Goal: Task Accomplishment & Management: Manage account settings

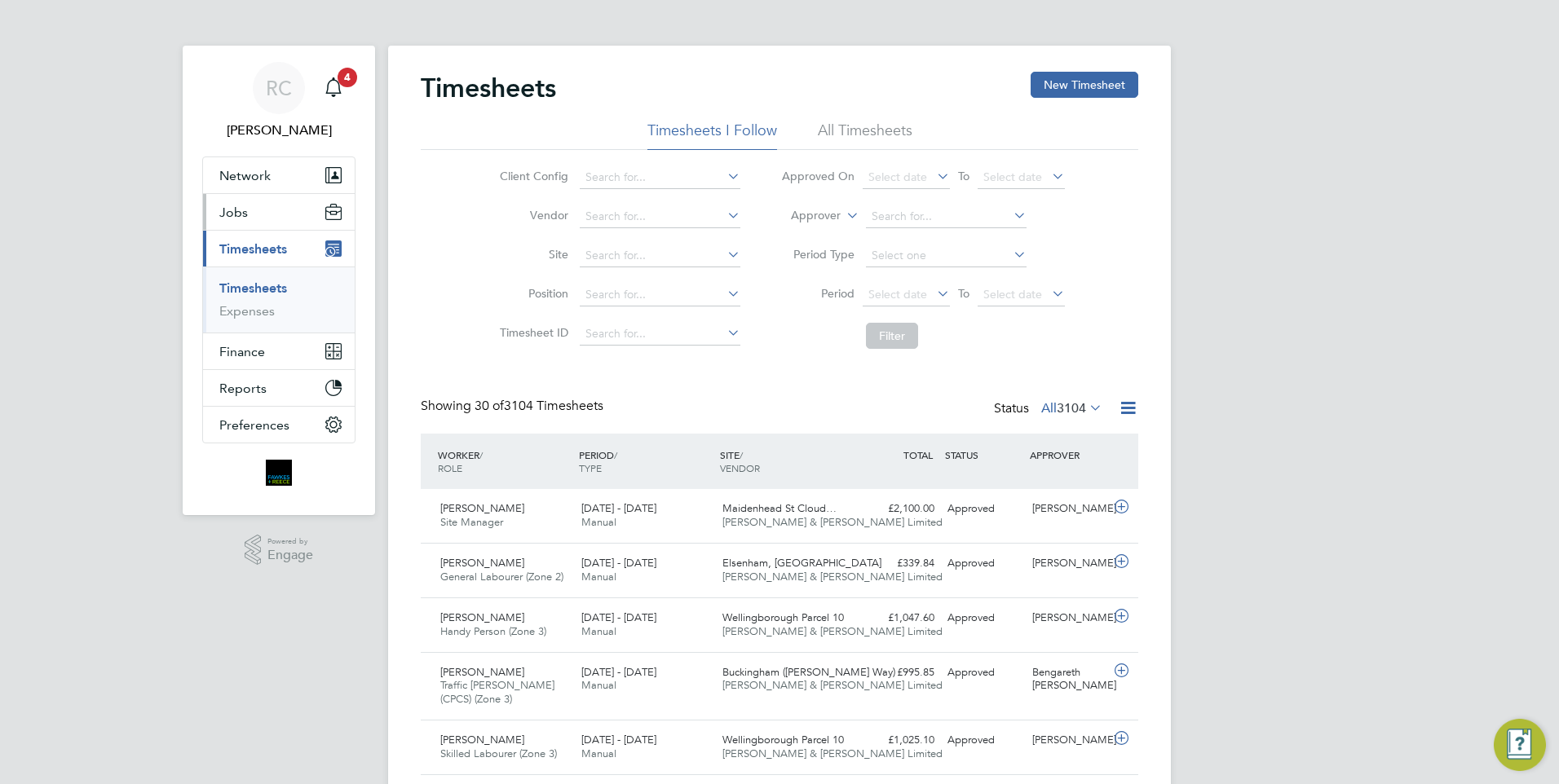
click at [226, 212] on span "Jobs" at bounding box center [233, 213] width 28 height 15
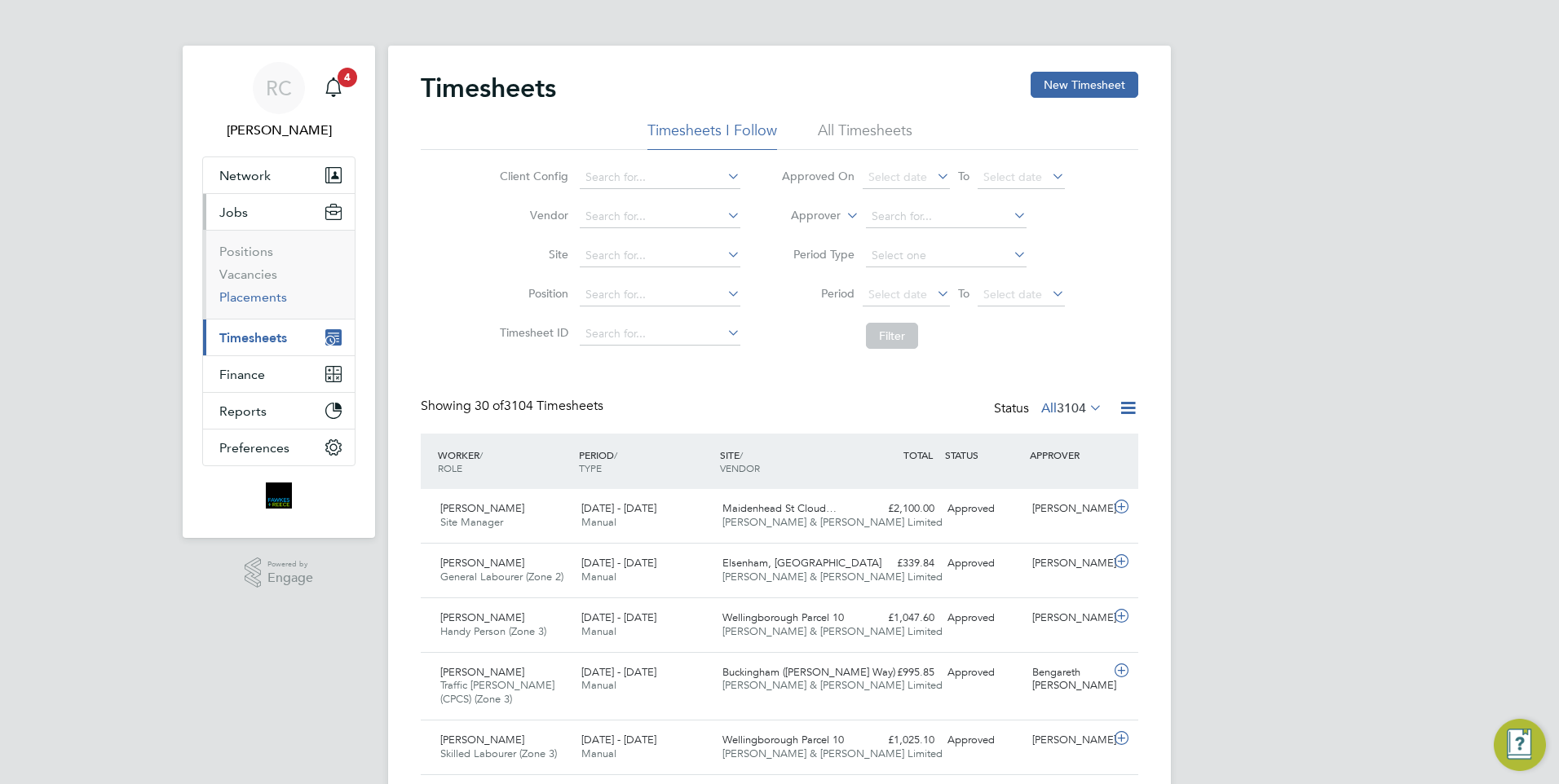
click at [264, 301] on link "Placements" at bounding box center [253, 297] width 68 height 15
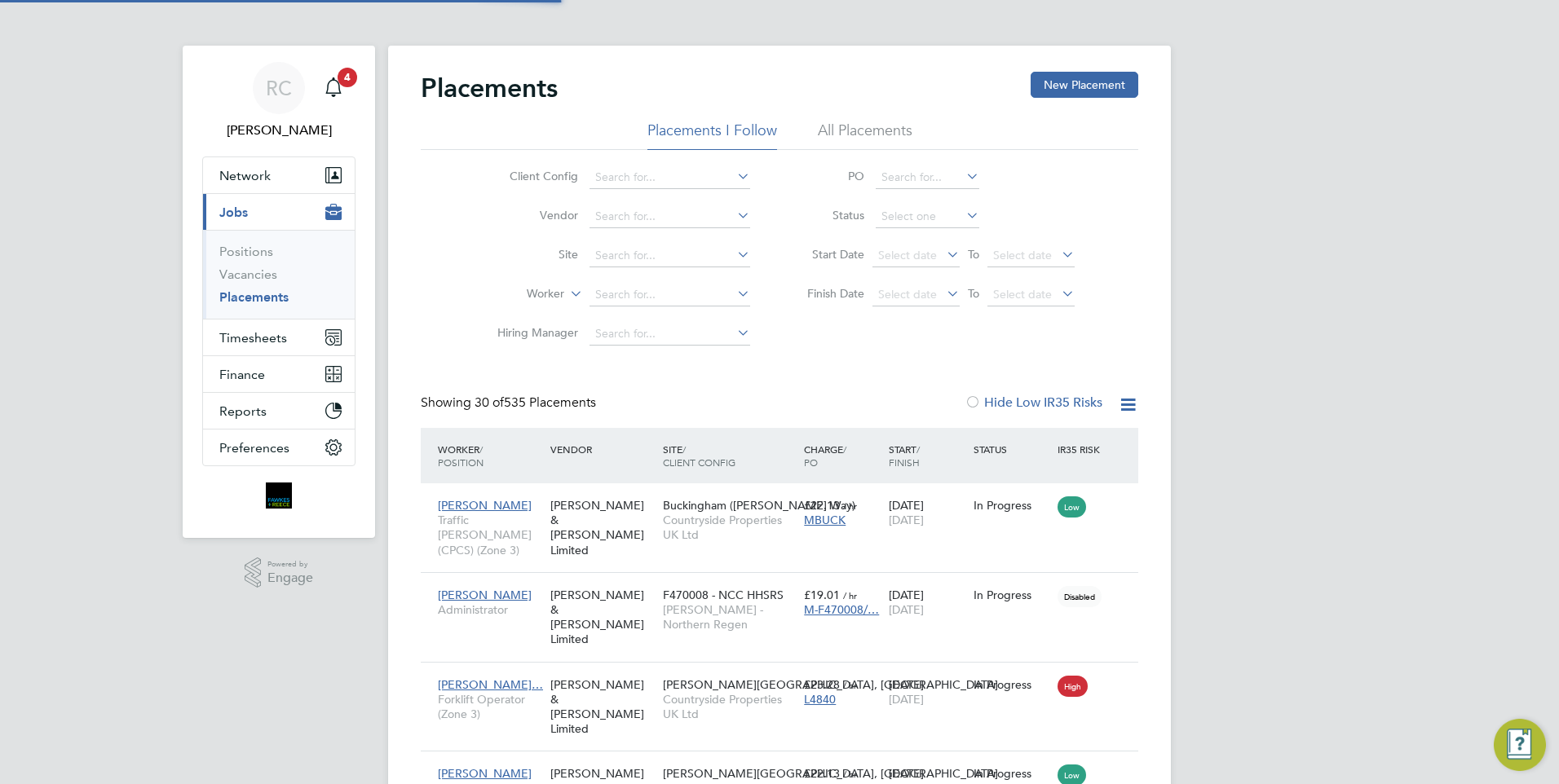
scroll to position [47, 142]
click at [644, 292] on input at bounding box center [670, 295] width 161 height 23
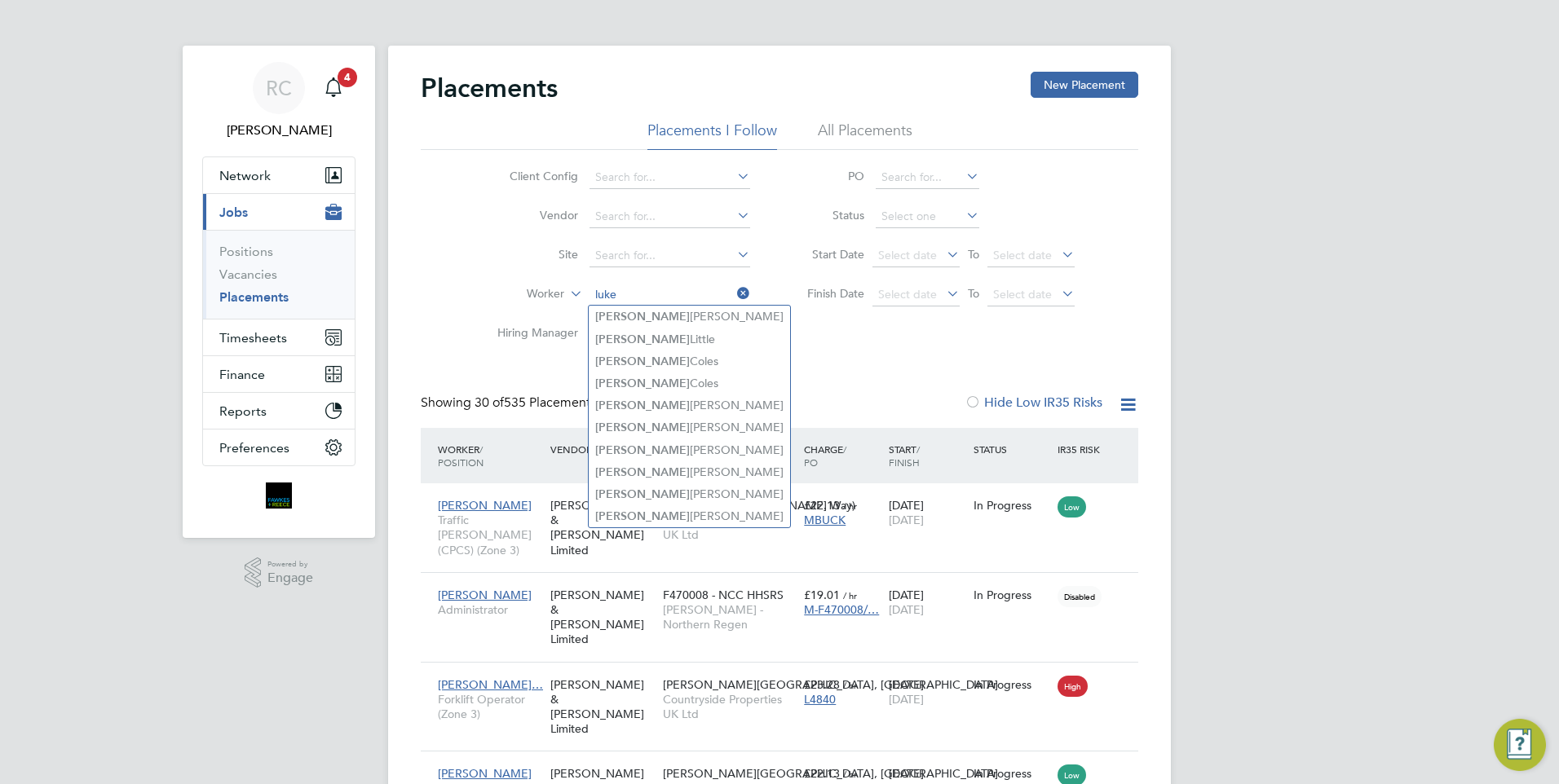
click at [665, 292] on input "luke" at bounding box center [670, 295] width 161 height 23
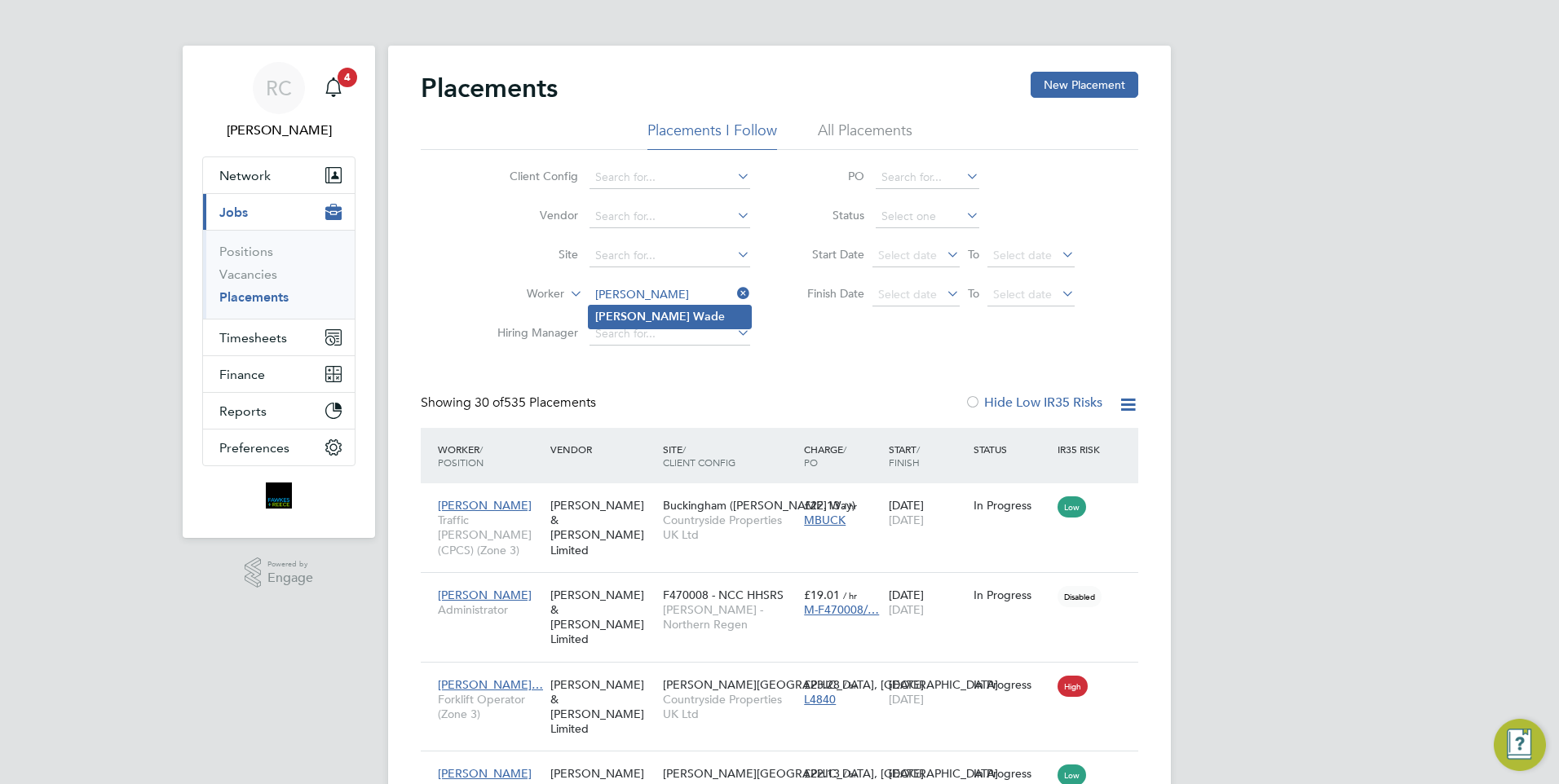
click at [693, 313] on b "Wad" at bounding box center [705, 317] width 25 height 14
type input "[PERSON_NAME]"
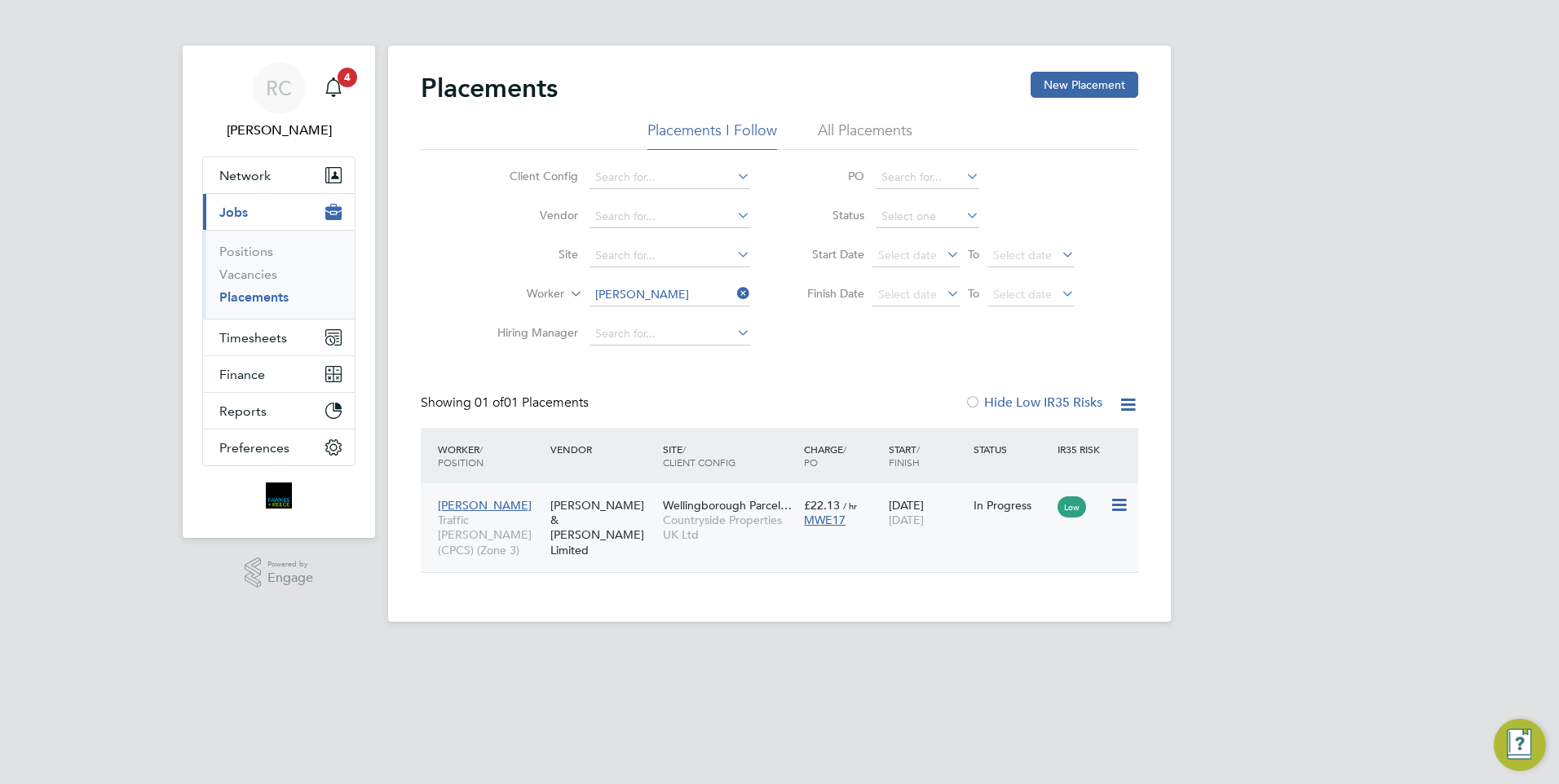
click at [644, 509] on div "[PERSON_NAME] & [PERSON_NAME] Limited" at bounding box center [603, 528] width 113 height 76
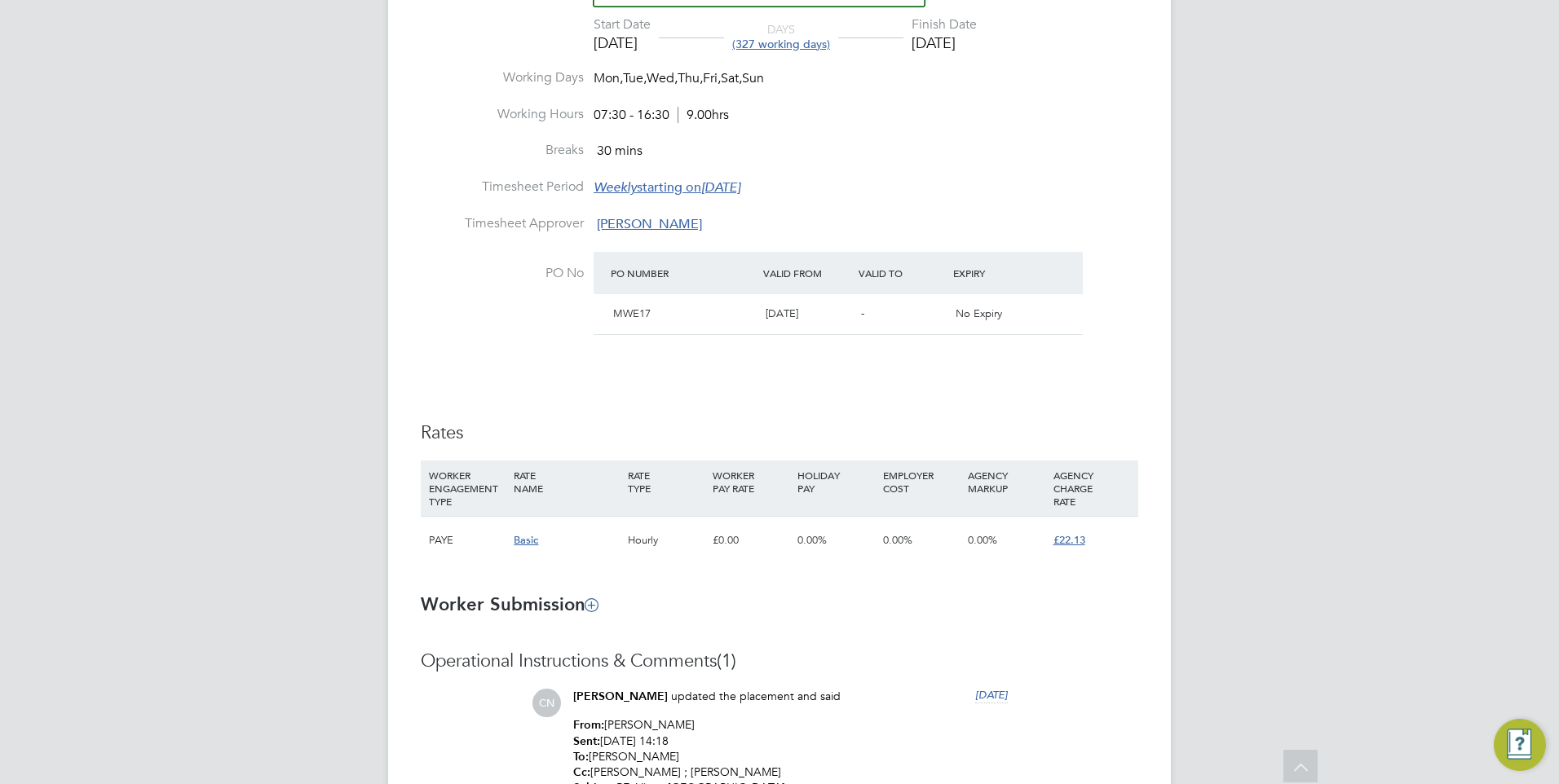
scroll to position [1060, 0]
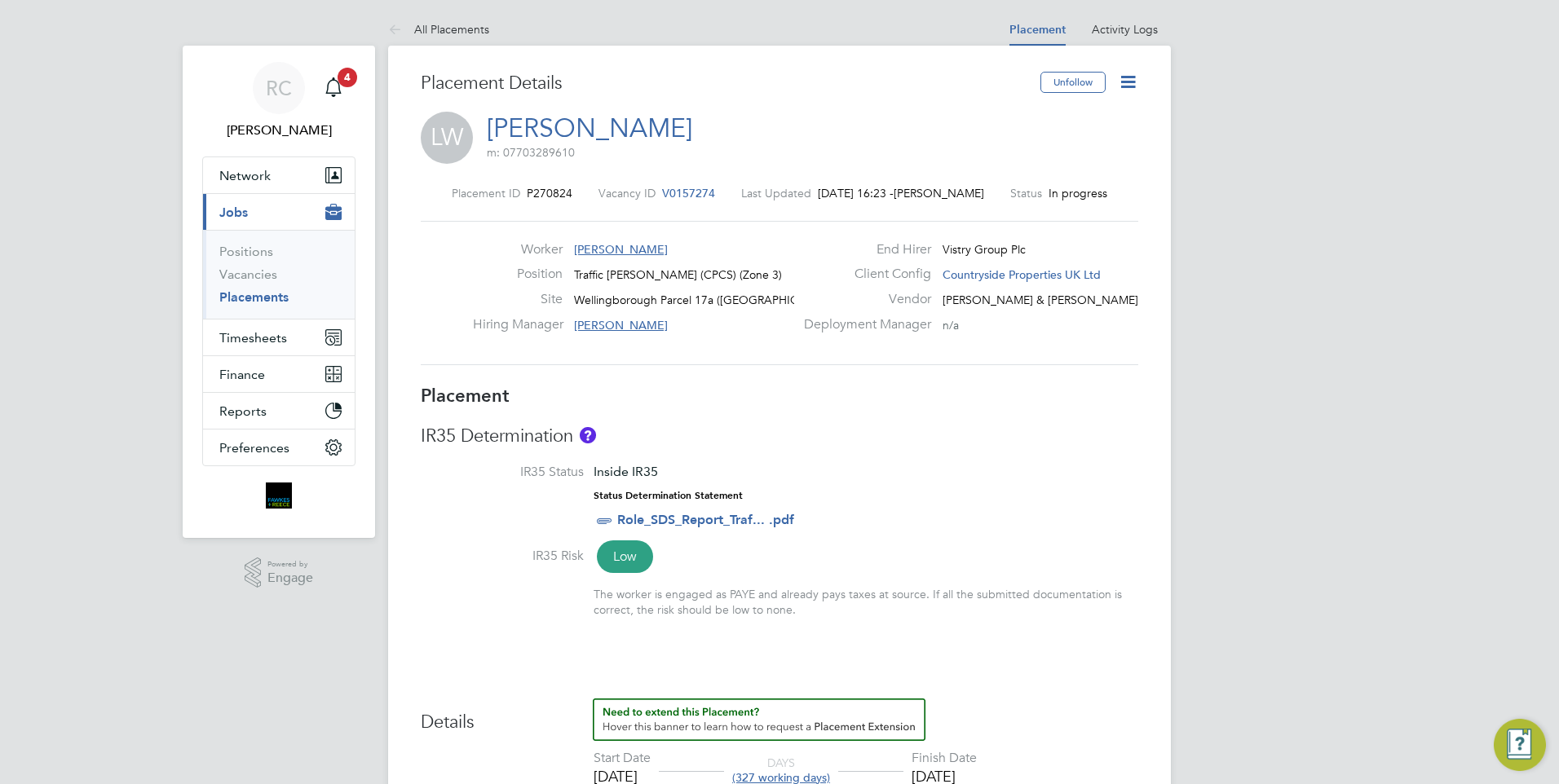
click at [1128, 76] on icon at bounding box center [1129, 82] width 21 height 21
click at [1069, 119] on li "Edit Placement e" at bounding box center [1074, 120] width 120 height 23
type input "[PERSON_NAME]"
type input "[DATE]"
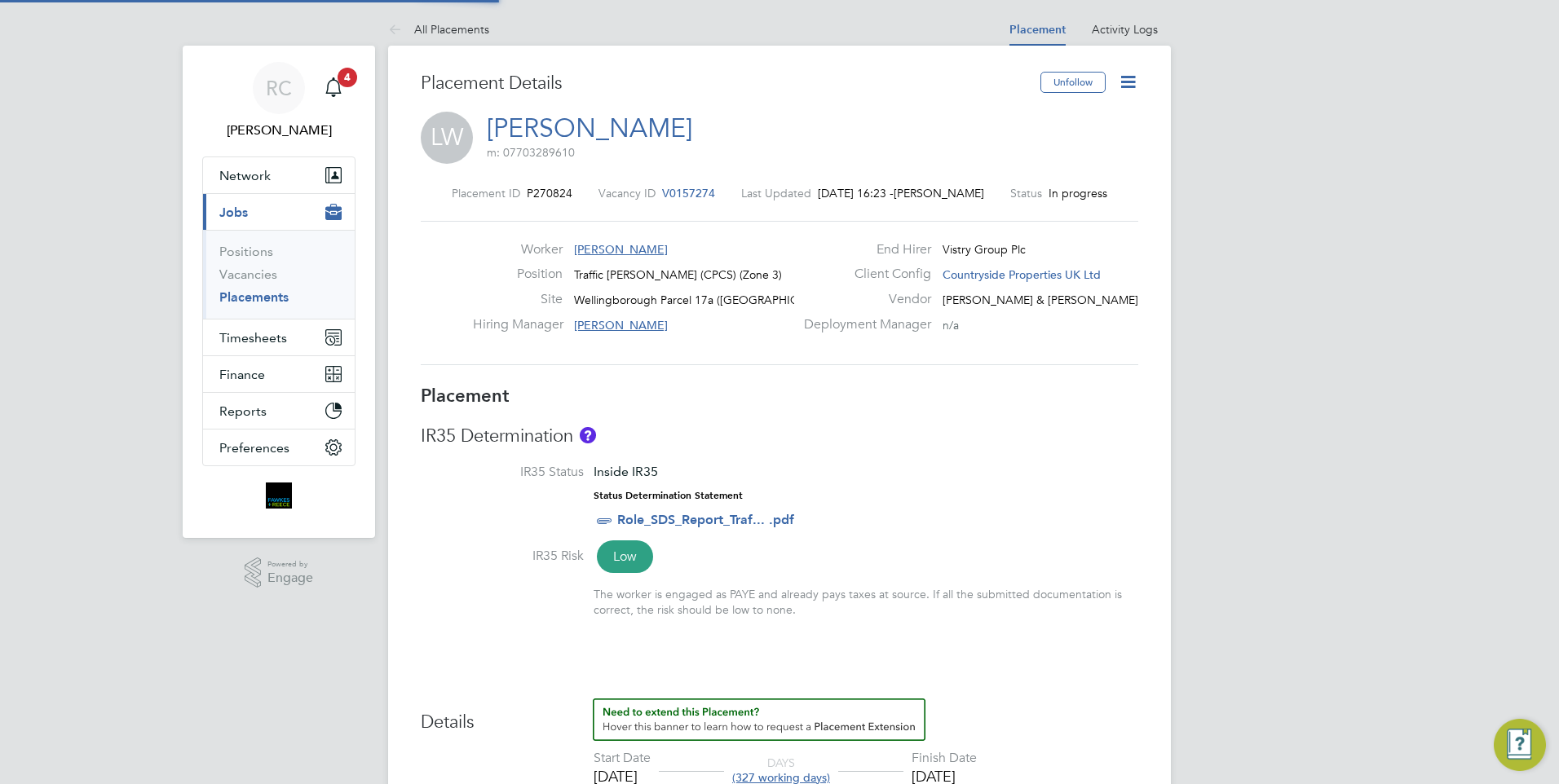
type input "[DATE]"
type input "07:30"
type input "16:30"
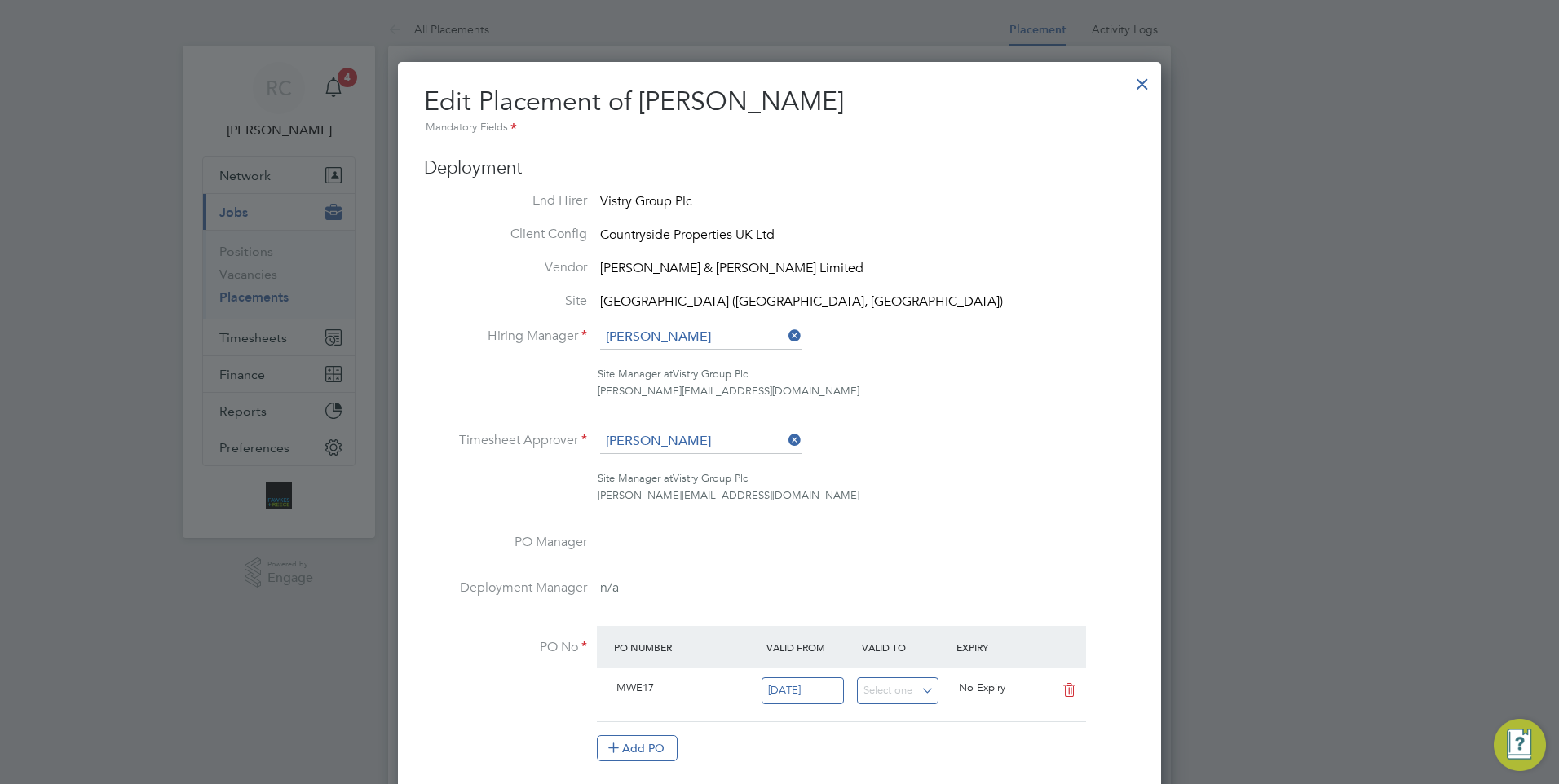
click at [1142, 88] on div at bounding box center [1142, 80] width 29 height 29
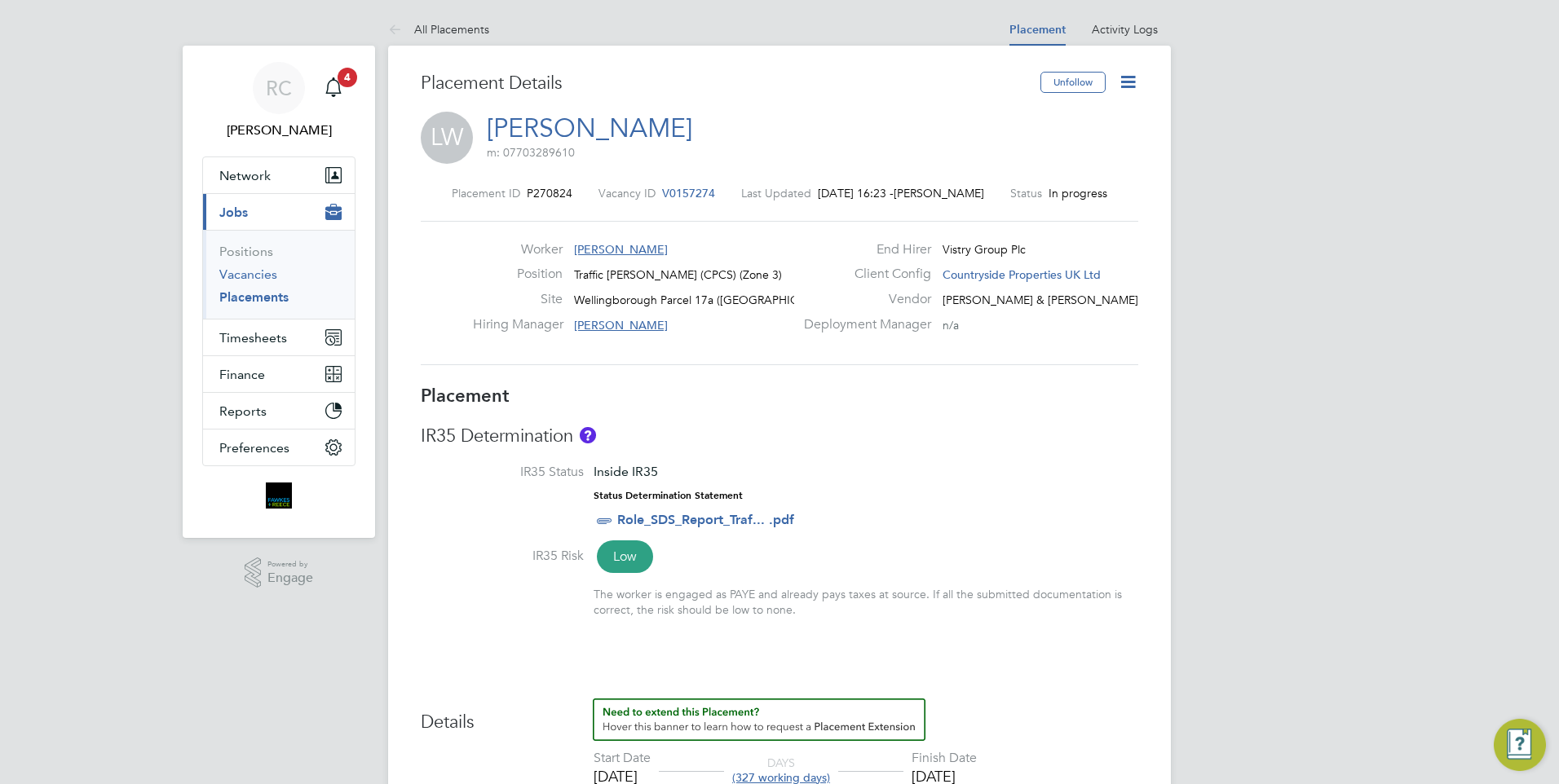
click at [251, 272] on link "Vacancies" at bounding box center [248, 275] width 58 height 15
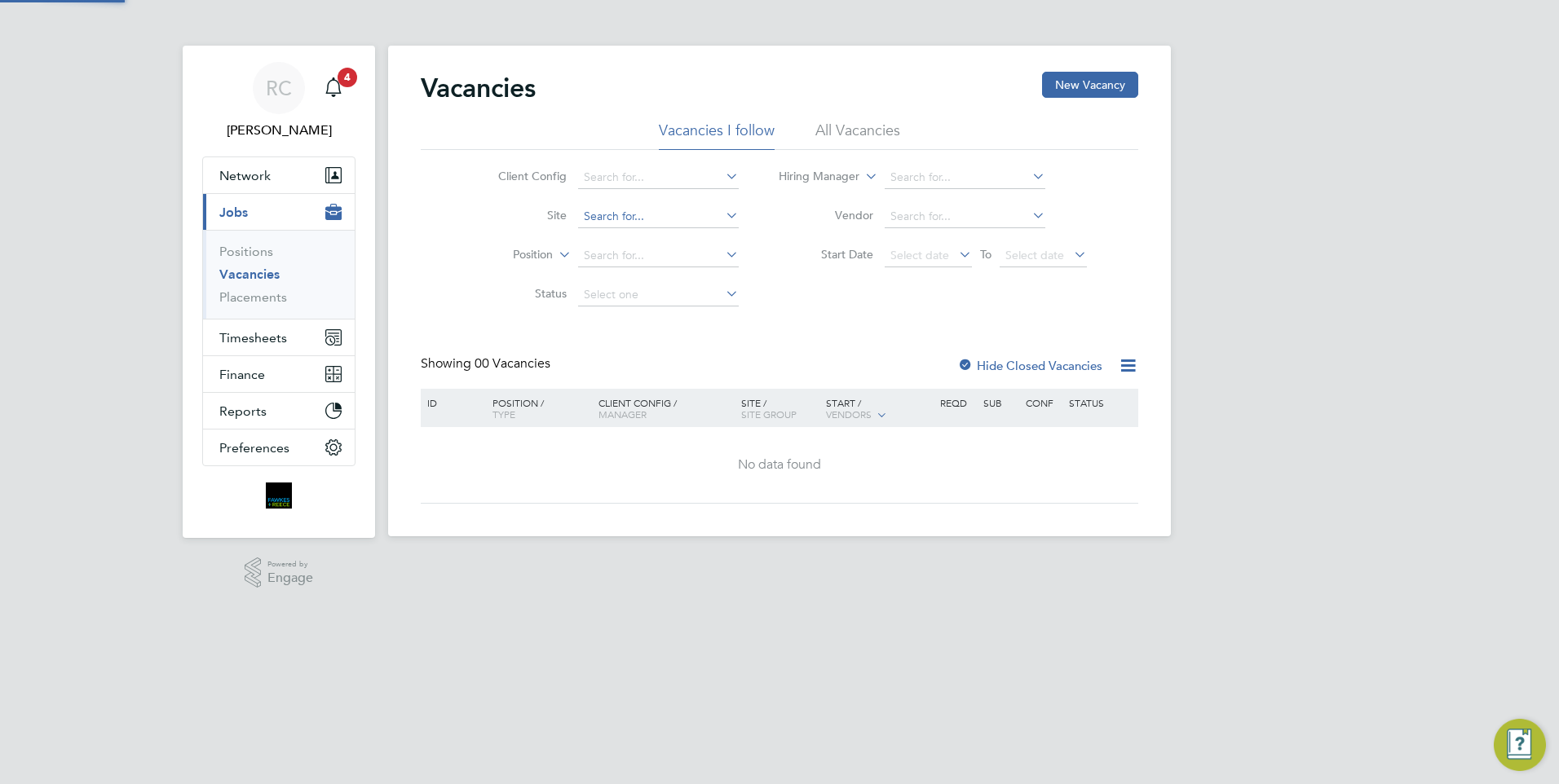
click at [657, 216] on input at bounding box center [659, 217] width 161 height 23
click at [694, 296] on li "Welling borough Parcel 17a (Poppyfields, Linden)" at bounding box center [813, 304] width 472 height 22
type input "Wellingborough Parcel 17a (Poppyfields, Linden)"
click at [859, 127] on li "All Vacancies" at bounding box center [857, 135] width 85 height 29
click at [999, 361] on label "Hide Closed Vacancies" at bounding box center [1030, 366] width 145 height 15
